Goal: Transaction & Acquisition: Subscribe to service/newsletter

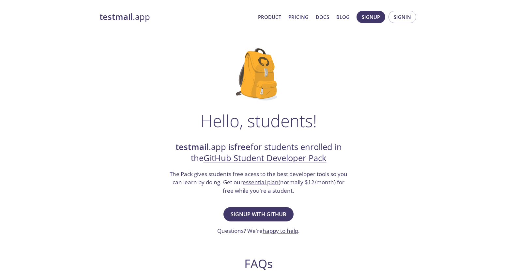
click at [211, 140] on div "Hello, students! testmail .app is free for students enrolled in the GitHub Stud…" at bounding box center [259, 237] width 319 height 399
click at [238, 216] on span "Signup with GitHub" at bounding box center [259, 214] width 56 height 9
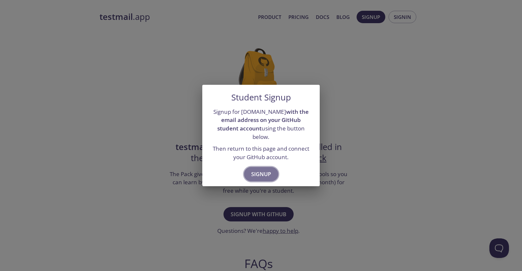
click at [253, 171] on span "Signup" at bounding box center [261, 174] width 20 height 9
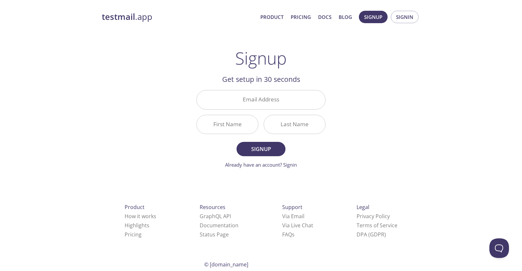
click at [201, 140] on form "Email Address First Name Last Name Signup Already have an account? Signin" at bounding box center [261, 129] width 129 height 78
click at [301, 103] on input "Email Address" at bounding box center [261, 99] width 129 height 19
type input "[EMAIL_ADDRESS][DOMAIN_NAME]"
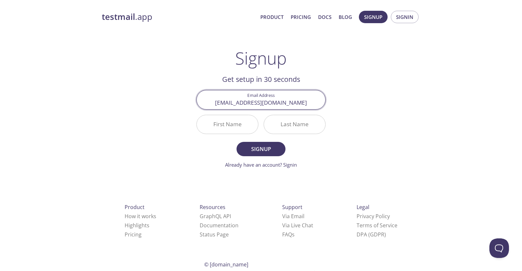
click at [275, 103] on input "[EMAIL_ADDRESS][DOMAIN_NAME]" at bounding box center [261, 99] width 129 height 19
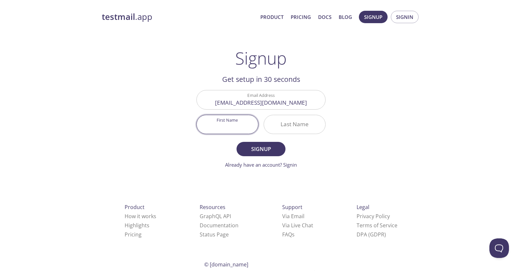
click at [241, 118] on input "First Name" at bounding box center [227, 124] width 61 height 19
type input "[PERSON_NAME]"
type input "Stone"
click at [265, 149] on span "Signup" at bounding box center [261, 149] width 35 height 9
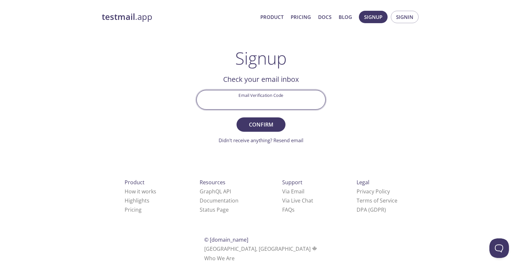
click at [295, 92] on input "Email Verification Code" at bounding box center [261, 99] width 129 height 19
paste input "R652MSR"
type input "R652MSR"
click at [268, 122] on span "Confirm" at bounding box center [261, 124] width 35 height 9
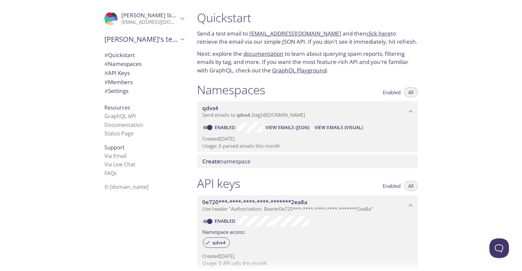
click at [266, 256] on p "Created 7 Oct 2025" at bounding box center [307, 256] width 210 height 7
click at [327, 110] on span "qdvs4" at bounding box center [304, 108] width 204 height 7
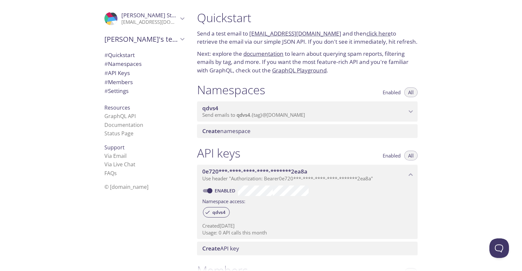
click at [327, 110] on span "qdvs4" at bounding box center [304, 108] width 204 height 7
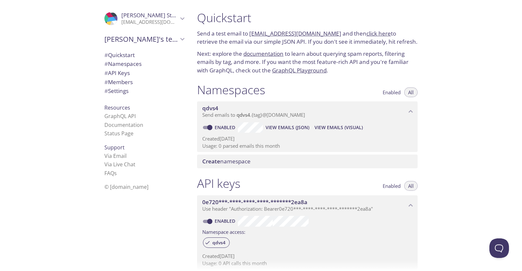
drag, startPoint x: 320, startPoint y: 115, endPoint x: 197, endPoint y: 129, distance: 123.9
click at [197, 129] on div "Namespaces Enabled All qdvs4 Send emails to qdvs4 . {tag} @inbox.testmail.app E…" at bounding box center [307, 126] width 231 height 94
click at [325, 139] on p "Created 7 Oct 2025" at bounding box center [307, 138] width 210 height 7
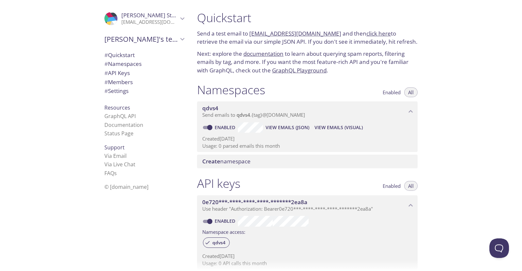
click at [307, 165] on span "Create namespace" at bounding box center [308, 161] width 213 height 7
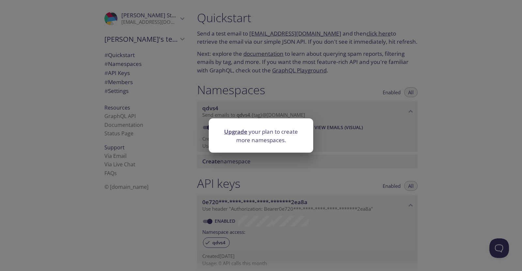
click at [367, 148] on div "Upgrade your plan to create more namespaces." at bounding box center [261, 135] width 522 height 271
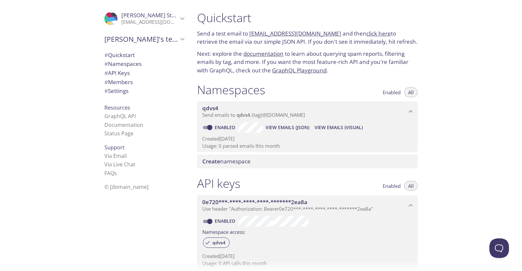
click at [220, 126] on link "Enabled" at bounding box center [226, 127] width 24 height 6
click at [220, 126] on input "Enabled" at bounding box center [210, 128] width 24 height 8
checkbox input "false"
click at [248, 160] on span "Create namespace" at bounding box center [226, 162] width 48 height 8
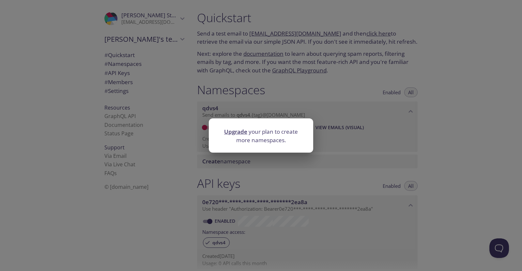
click at [345, 142] on div "Upgrade your plan to create more namespaces." at bounding box center [261, 135] width 522 height 271
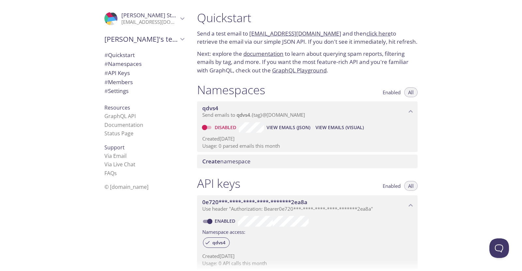
click at [325, 169] on div "Namespaces Enabled All qdvs4 Send emails to qdvs4 . {tag} @inbox.testmail.app D…" at bounding box center [307, 126] width 231 height 94
click at [328, 164] on span "Create namespace" at bounding box center [308, 161] width 213 height 7
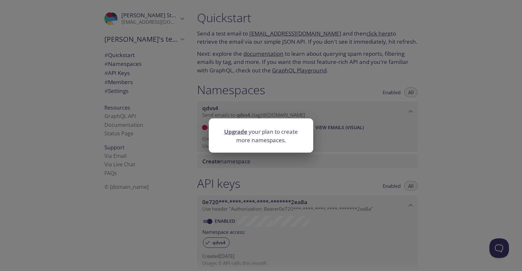
click at [237, 135] on link "Upgrade" at bounding box center [235, 132] width 23 height 8
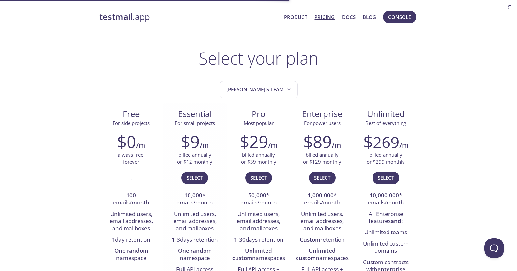
click at [190, 128] on div "$9 /m billed annually or $12 monthly Select 10,000 * emails/month Unlimited use…" at bounding box center [195, 204] width 64 height 152
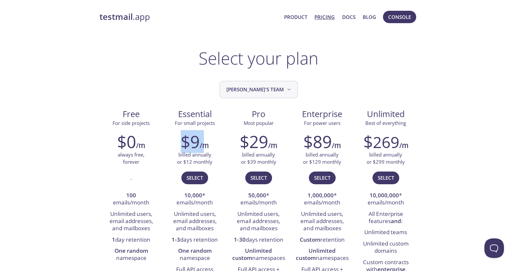
click at [266, 92] on span "[PERSON_NAME]'s team" at bounding box center [260, 89] width 66 height 9
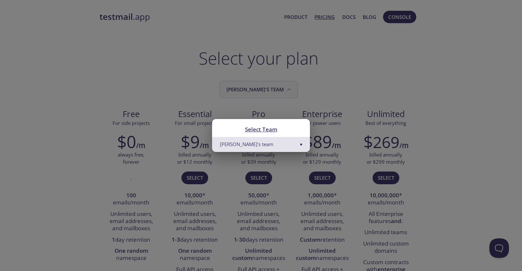
click at [266, 92] on div "Select Team Eric's team" at bounding box center [261, 135] width 522 height 271
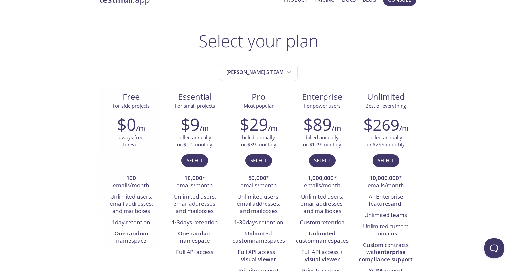
scroll to position [33, 0]
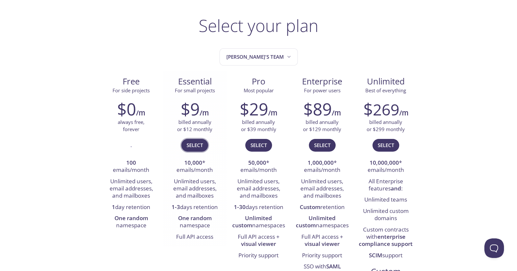
click at [190, 146] on span "Select" at bounding box center [195, 145] width 16 height 8
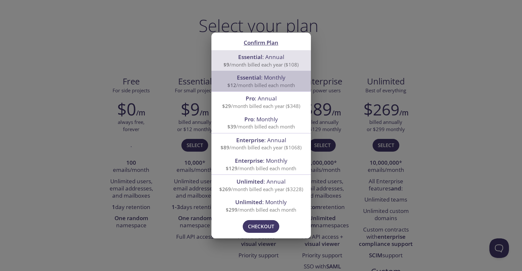
click at [265, 76] on span "Essential : Monthly" at bounding box center [261, 78] width 49 height 8
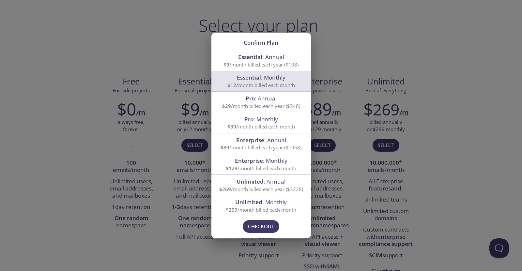
click at [279, 57] on span "Essential : Annual" at bounding box center [261, 57] width 46 height 8
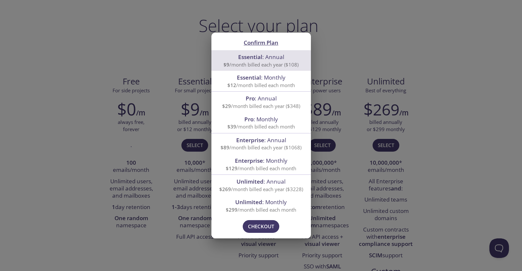
click at [184, 190] on div "Confirm Plan Essential : Annual $9 /month billed each year ($108) Essential : M…" at bounding box center [261, 135] width 522 height 271
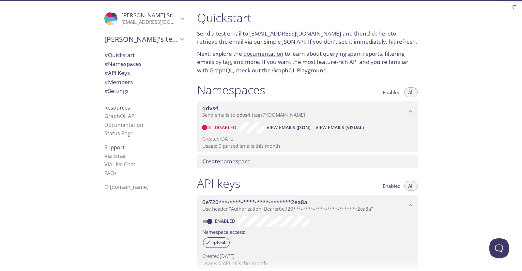
click at [206, 126] on input "Disabled" at bounding box center [205, 128] width 24 height 8
checkbox input "true"
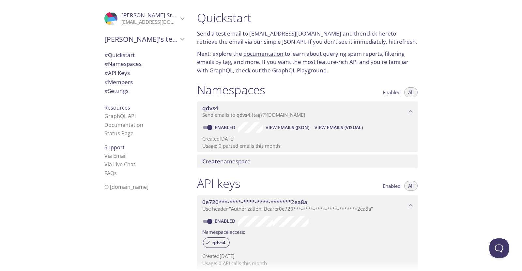
click at [128, 18] on span "[PERSON_NAME]" at bounding box center [151, 15] width 60 height 8
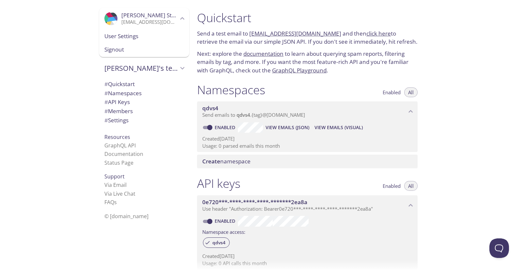
click at [127, 35] on span "User Settings" at bounding box center [144, 36] width 80 height 8
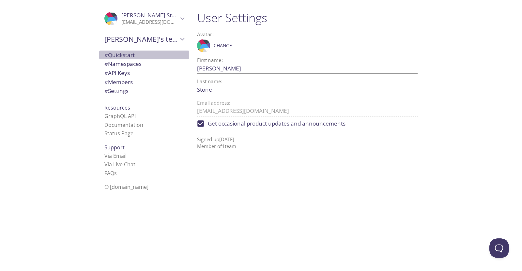
click at [131, 56] on span "# Quickstart" at bounding box center [119, 55] width 30 height 8
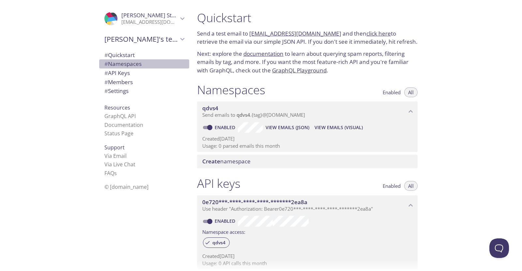
click at [125, 62] on span "# Namespaces" at bounding box center [122, 64] width 37 height 8
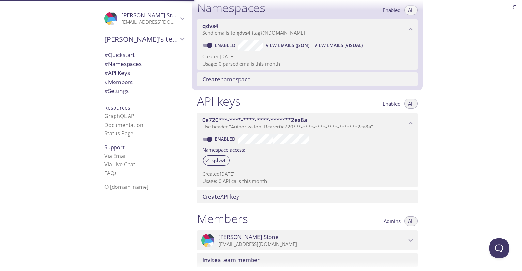
scroll to position [83, 0]
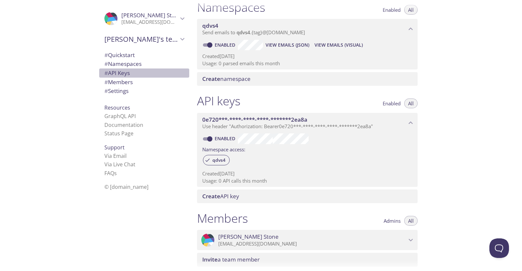
click at [129, 73] on span "# API Keys" at bounding box center [144, 73] width 80 height 8
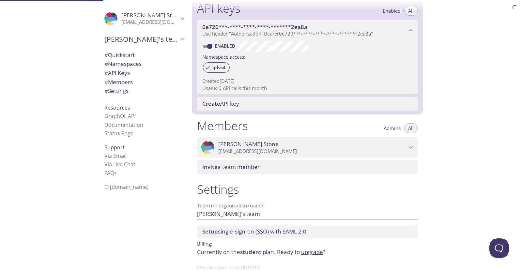
scroll to position [176, 0]
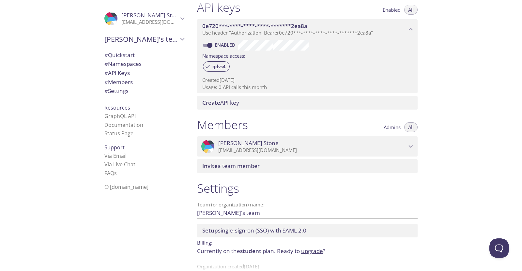
click at [120, 91] on span "# Settings" at bounding box center [116, 91] width 24 height 8
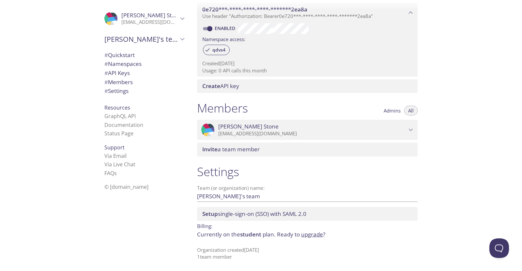
click at [236, 211] on span "Setup single-sign-on (SSO) with SAML 2.0" at bounding box center [254, 214] width 104 height 8
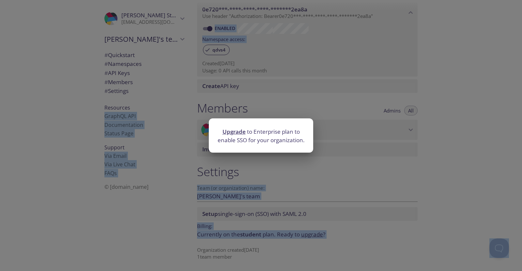
click at [236, 211] on div "Upgrade to Enterprise plan to enable SSO for your organization." at bounding box center [261, 135] width 522 height 271
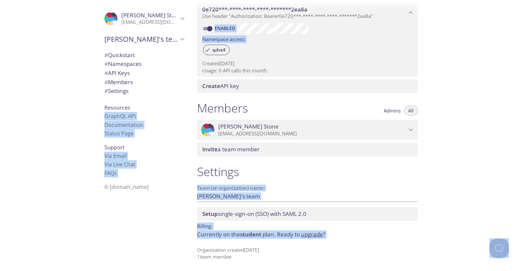
click at [235, 209] on div "Setup single-sign-on (SSO) with SAML 2.0" at bounding box center [307, 214] width 221 height 14
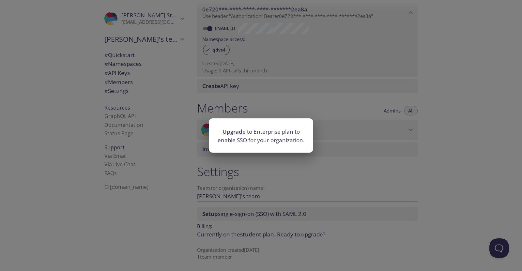
drag, startPoint x: 255, startPoint y: 179, endPoint x: 249, endPoint y: 174, distance: 7.9
click at [254, 179] on div "Upgrade to Enterprise plan to enable SSO for your organization." at bounding box center [261, 135] width 522 height 271
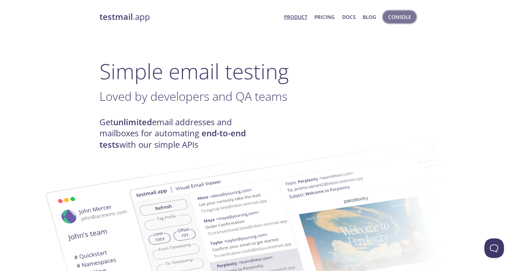
click at [393, 14] on span "Console" at bounding box center [400, 17] width 23 height 8
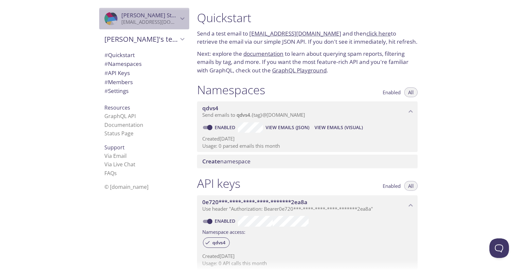
click at [151, 18] on span "[PERSON_NAME]" at bounding box center [149, 15] width 57 height 7
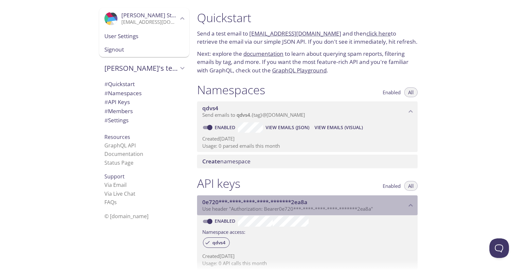
click at [284, 209] on span "Use header "Authorization: Bearer 0e720***-****-****-****-*******2ea8a "" at bounding box center [287, 209] width 171 height 7
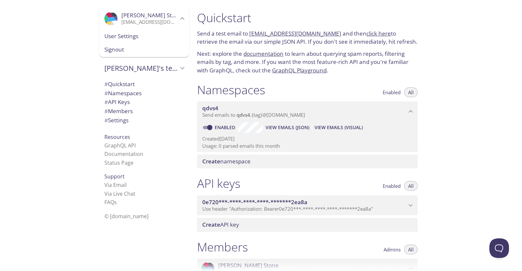
click at [284, 209] on span "Use header "Authorization: Bearer 0e720***-****-****-****-*******2ea8a "" at bounding box center [287, 209] width 171 height 7
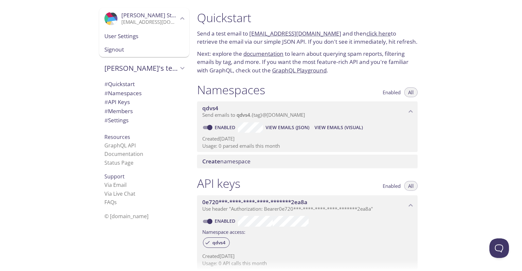
click at [280, 113] on span "Send emails to qdvs4 . {tag} @[DOMAIN_NAME]" at bounding box center [253, 115] width 103 height 7
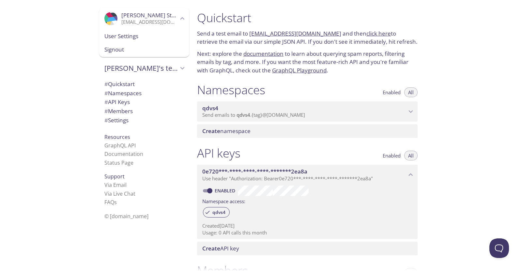
click at [280, 113] on span "Send emails to qdvs4 . {tag} @[DOMAIN_NAME]" at bounding box center [253, 115] width 103 height 7
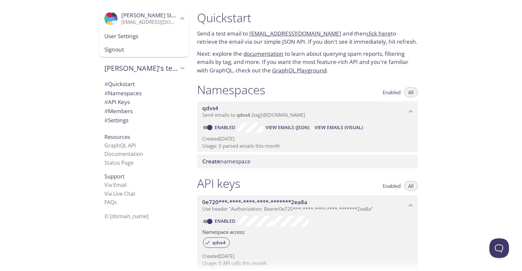
click at [353, 43] on p "Send a test email to [EMAIL_ADDRESS][DOMAIN_NAME] and then click here to retrie…" at bounding box center [307, 37] width 221 height 17
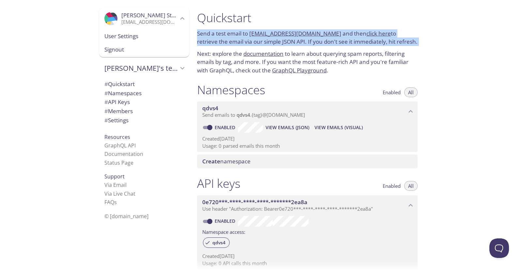
click at [353, 43] on p "Send a test email to [EMAIL_ADDRESS][DOMAIN_NAME] and then click here to retrie…" at bounding box center [307, 37] width 221 height 17
click at [349, 46] on div at bounding box center [349, 46] width 0 height 0
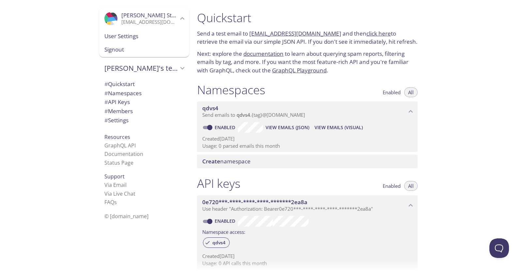
click at [131, 271] on div at bounding box center [65, 271] width 131 height 0
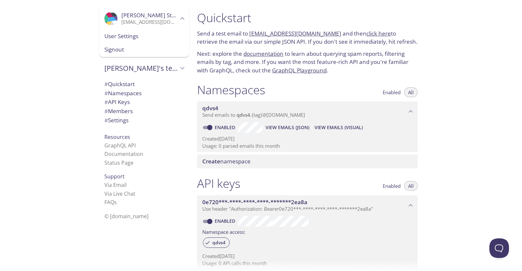
click at [131, 271] on div at bounding box center [65, 271] width 131 height 0
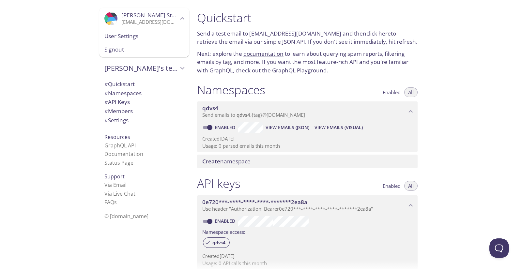
click at [131, 271] on div at bounding box center [65, 271] width 131 height 0
drag, startPoint x: 317, startPoint y: 121, endPoint x: 233, endPoint y: 121, distance: 83.3
click at [233, 271] on div at bounding box center [261, 271] width 522 height 0
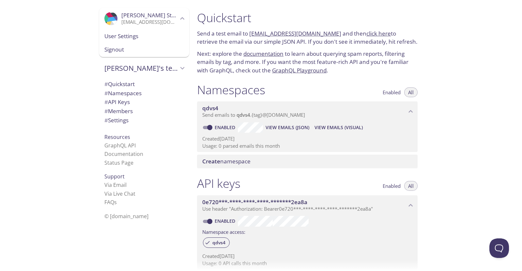
click at [442, 136] on div "Quickstart Send a test email to [EMAIL_ADDRESS][DOMAIN_NAME] and then click her…" at bounding box center [357, 135] width 330 height 271
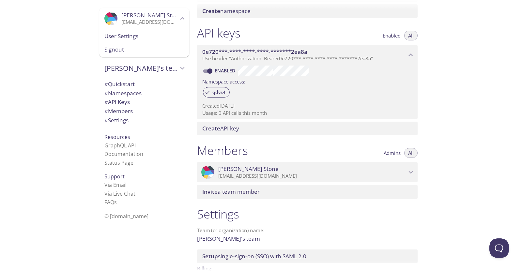
scroll to position [193, 0]
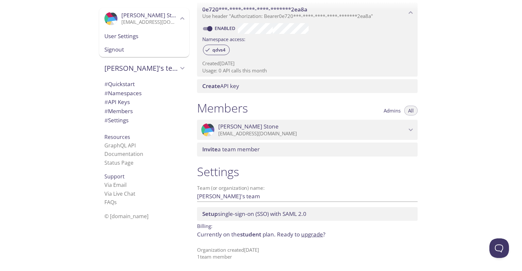
click at [276, 235] on p "Currently on the student plan. Ready to upgrade ?" at bounding box center [307, 235] width 221 height 8
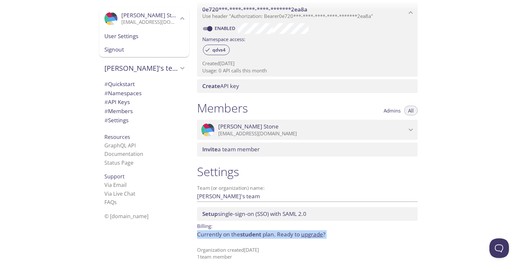
click at [276, 235] on p "Currently on the student plan. Ready to upgrade ?" at bounding box center [307, 235] width 221 height 8
